Goal: Transaction & Acquisition: Purchase product/service

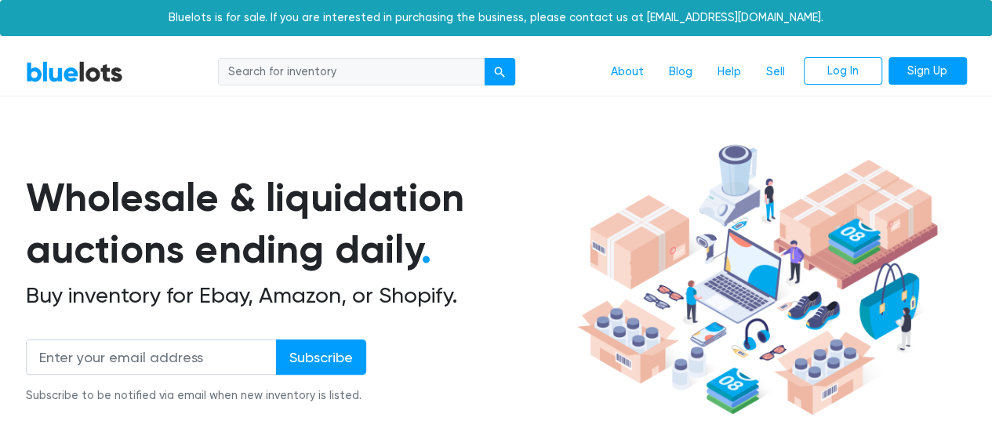
click at [381, 75] on input "search" at bounding box center [351, 72] width 267 height 28
click at [500, 71] on div "submit" at bounding box center [499, 72] width 11 height 11
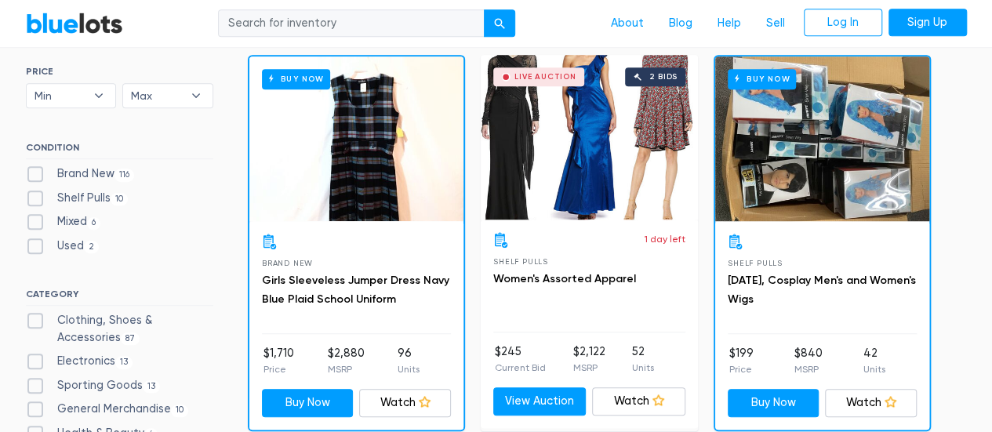
scroll to position [392, 0]
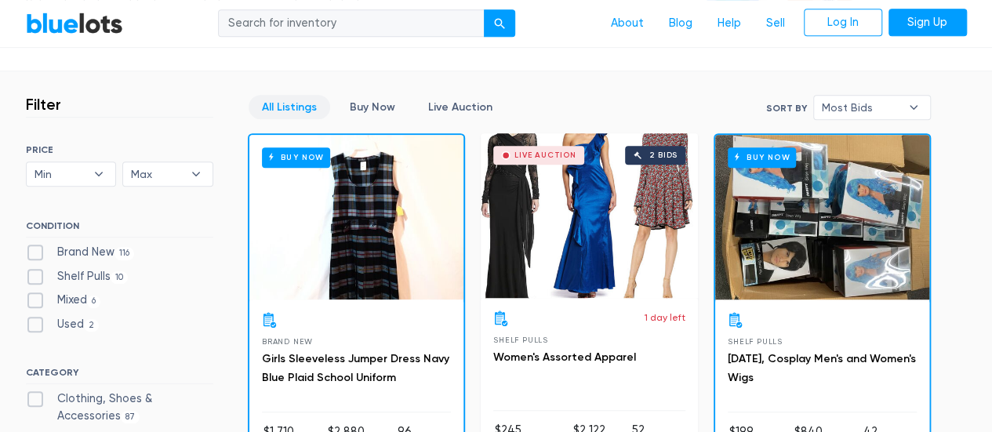
click at [452, 109] on link "Live Auction" at bounding box center [460, 107] width 91 height 24
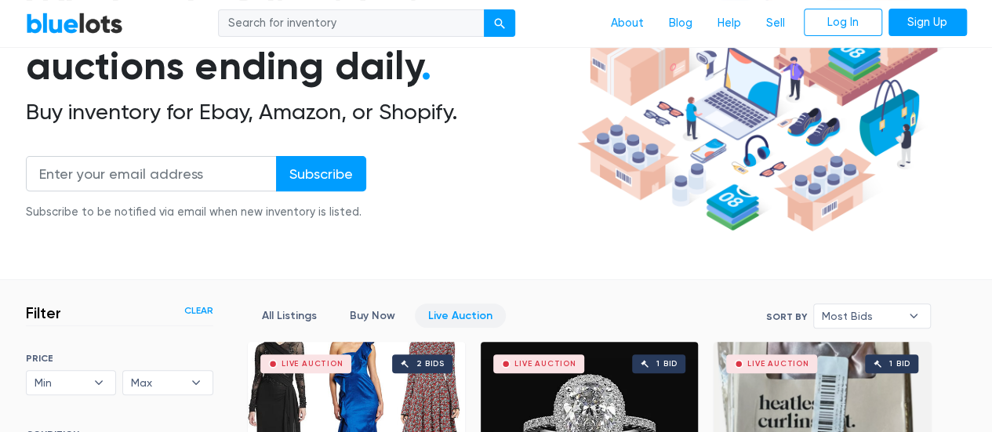
scroll to position [108, 0]
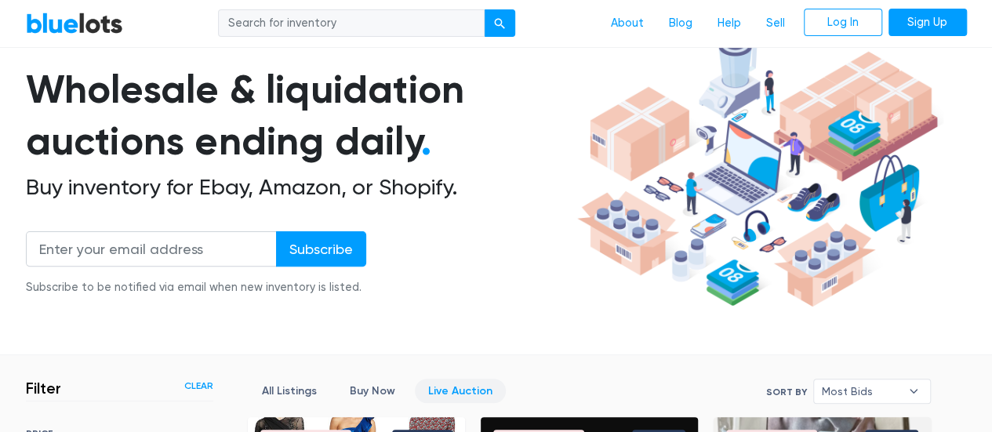
click at [302, 26] on input "search" at bounding box center [351, 23] width 267 height 28
type input "watches"
click at [484, 9] on button "submit" at bounding box center [499, 23] width 31 height 28
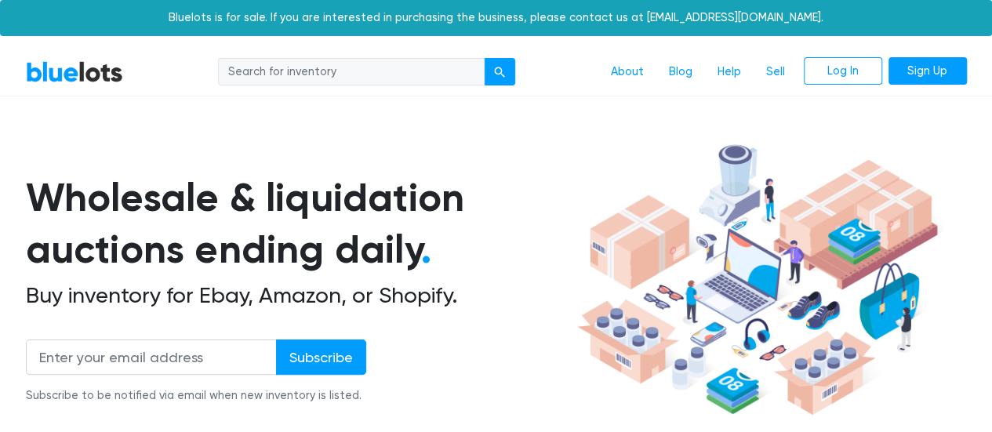
click at [405, 74] on input "search" at bounding box center [351, 72] width 267 height 28
click at [500, 70] on div "submit" at bounding box center [499, 72] width 11 height 11
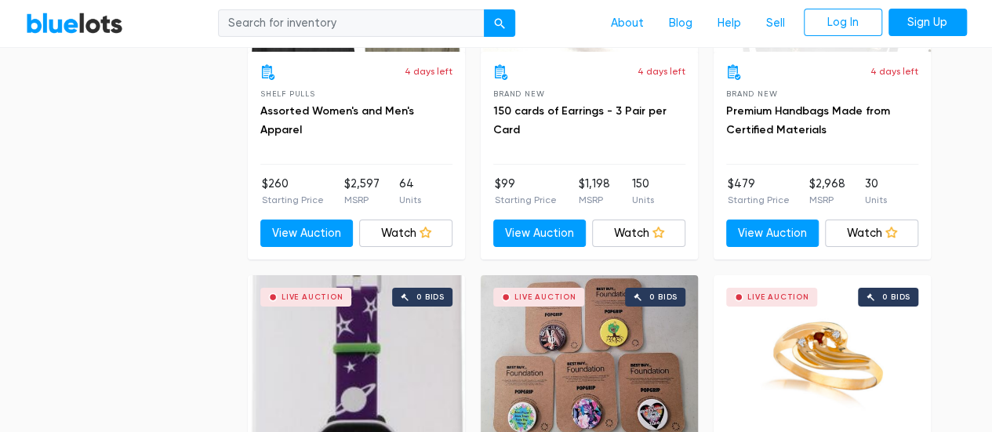
scroll to position [3138, 0]
